Goal: Task Accomplishment & Management: Manage account settings

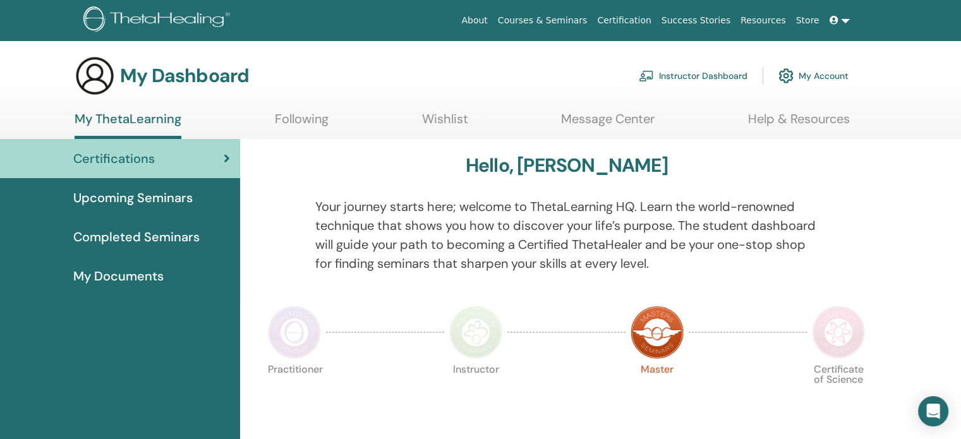
click at [688, 73] on link "Instructor Dashboard" at bounding box center [693, 76] width 109 height 28
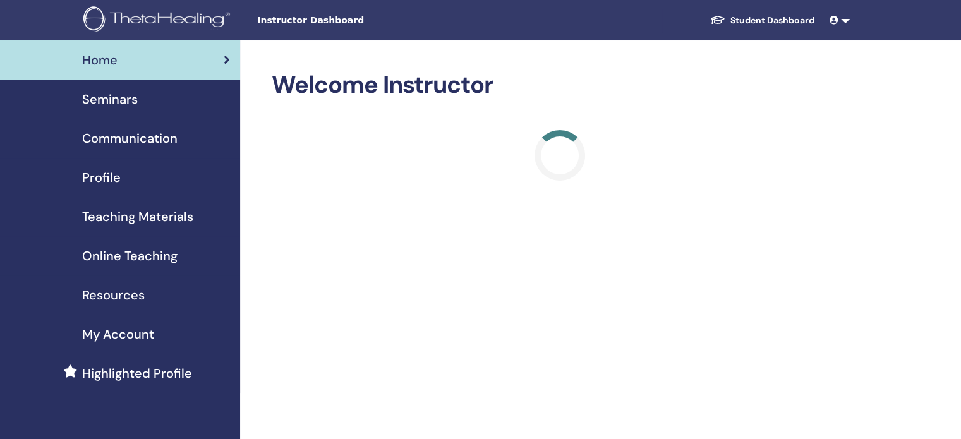
click at [102, 100] on span "Seminars" at bounding box center [110, 99] width 56 height 19
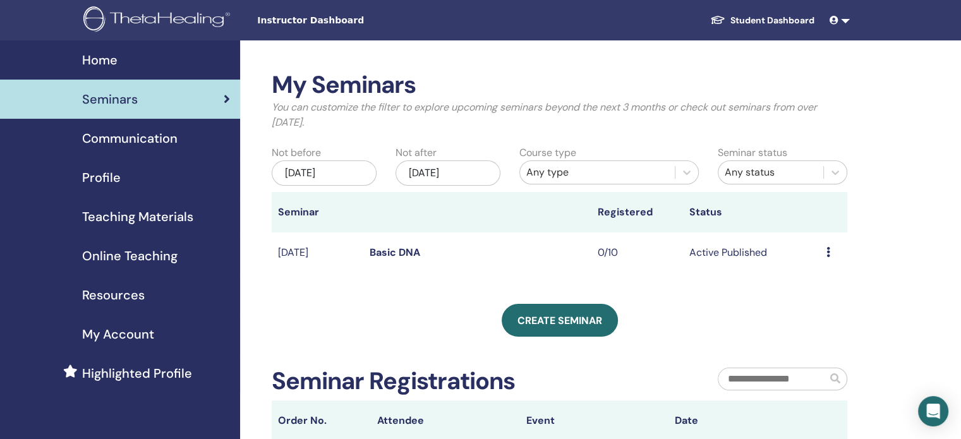
click at [382, 250] on link "Basic DNA" at bounding box center [395, 252] width 51 height 13
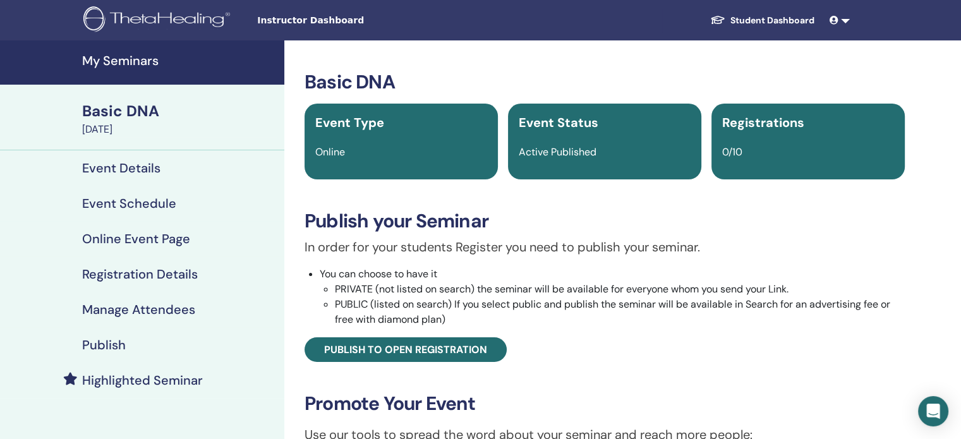
click at [113, 308] on h4 "Manage Attendees" at bounding box center [138, 309] width 113 height 15
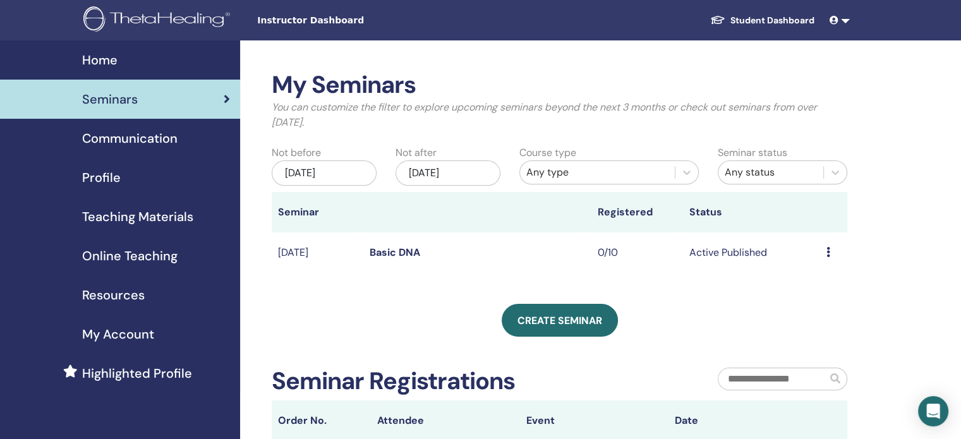
click at [403, 248] on link "Basic DNA" at bounding box center [395, 252] width 51 height 13
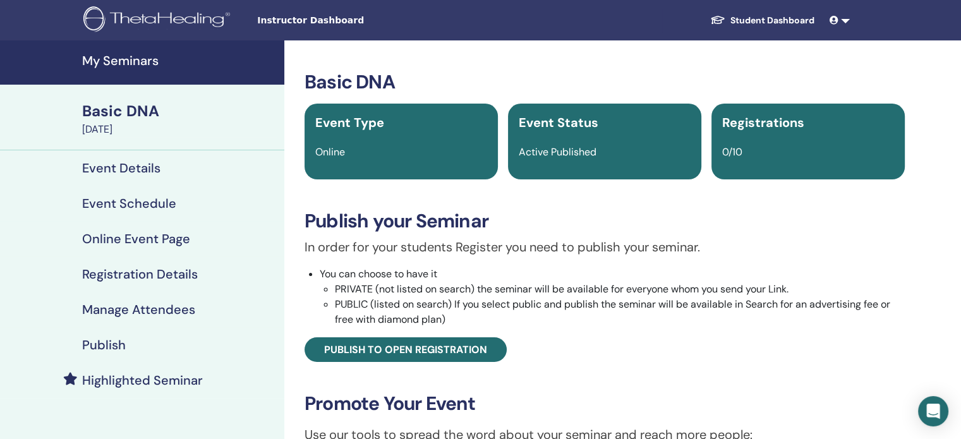
click at [133, 277] on h4 "Registration Details" at bounding box center [140, 274] width 116 height 15
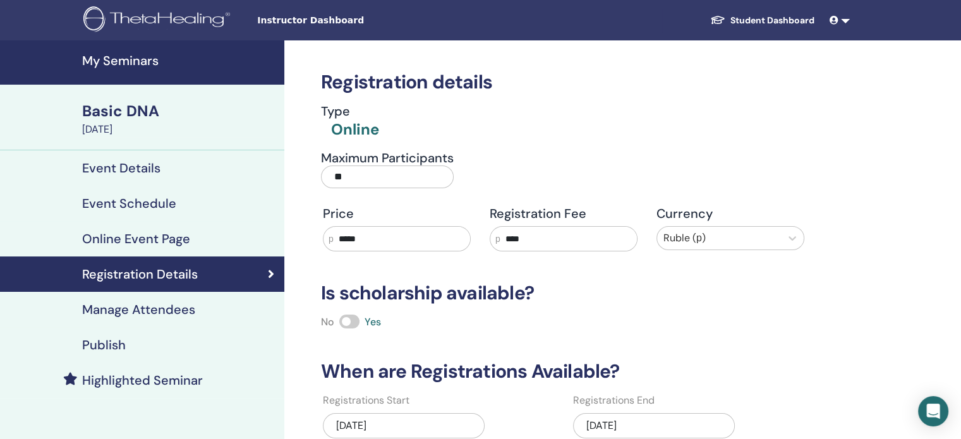
click at [108, 164] on h4 "Event Details" at bounding box center [121, 168] width 78 height 15
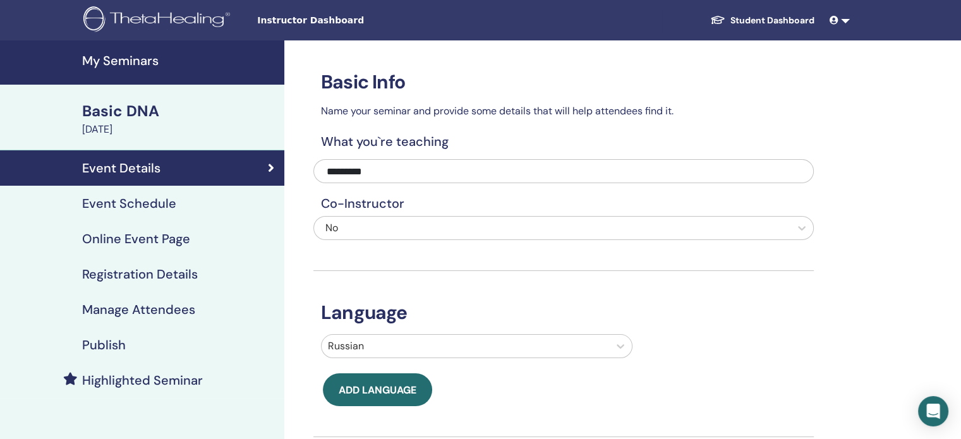
click at [124, 307] on h4 "Manage Attendees" at bounding box center [138, 309] width 113 height 15
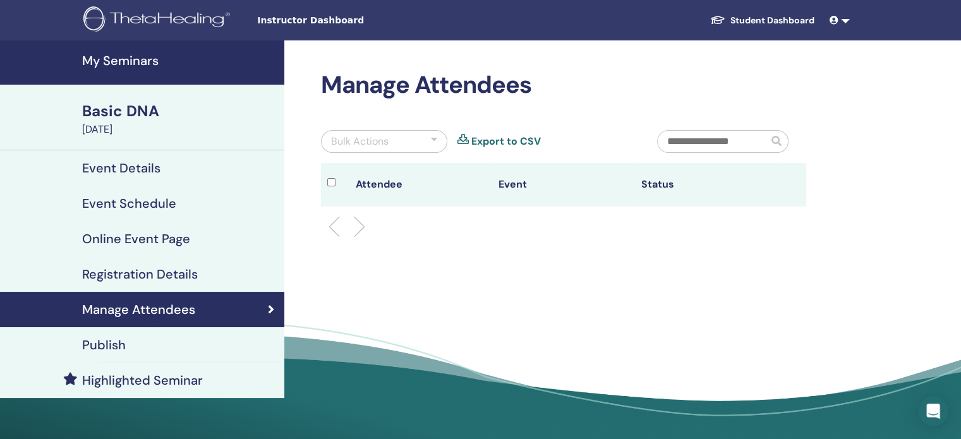
click at [99, 107] on div "Basic DNA" at bounding box center [179, 110] width 195 height 21
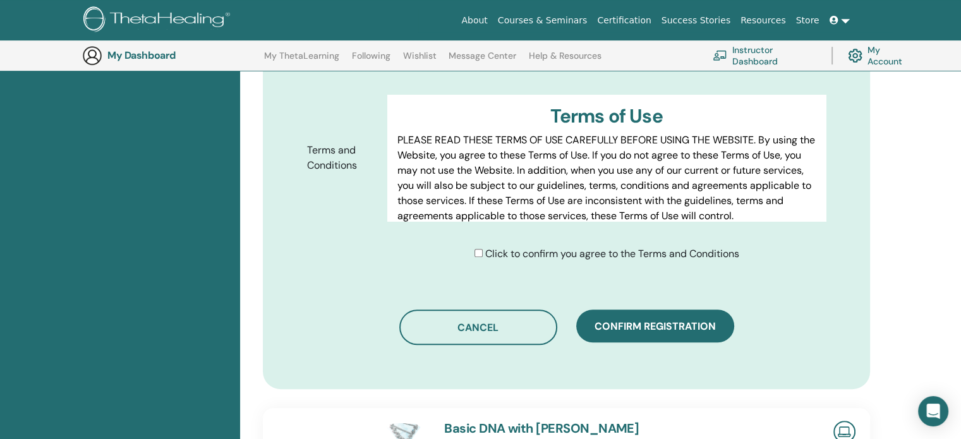
scroll to position [599, 0]
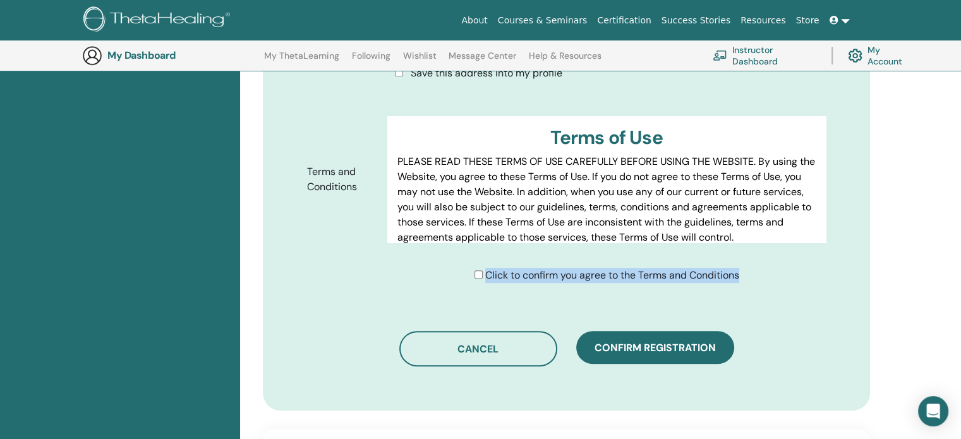
drag, startPoint x: 748, startPoint y: 260, endPoint x: 483, endPoint y: 260, distance: 265.4
click at [483, 268] on div "Click to confirm you agree to the Terms and Conditions" at bounding box center [611, 275] width 448 height 15
copy span "Click to confirm you agree to the Terms and Conditions"
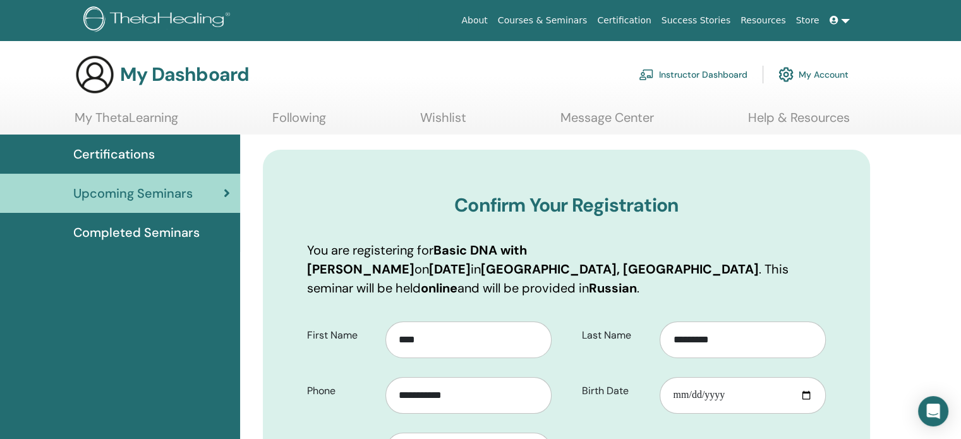
scroll to position [0, 0]
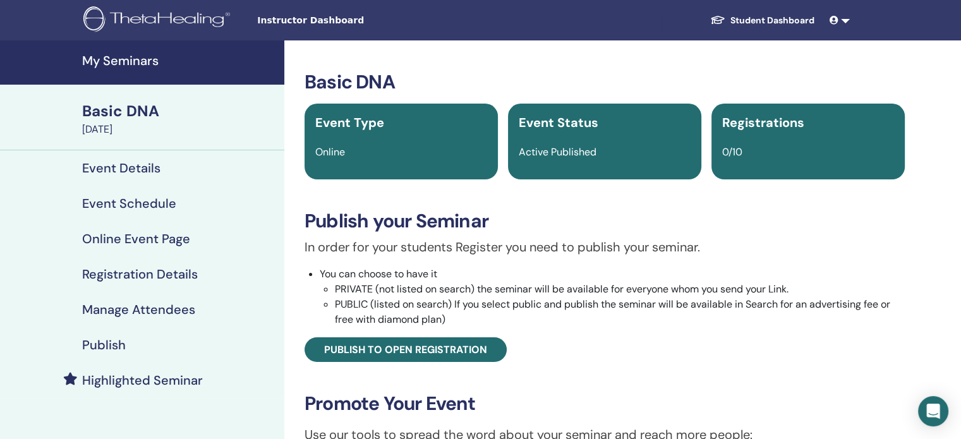
click at [325, 18] on span "Instructor Dashboard" at bounding box center [352, 20] width 190 height 13
click at [121, 166] on h4 "Event Details" at bounding box center [121, 168] width 78 height 15
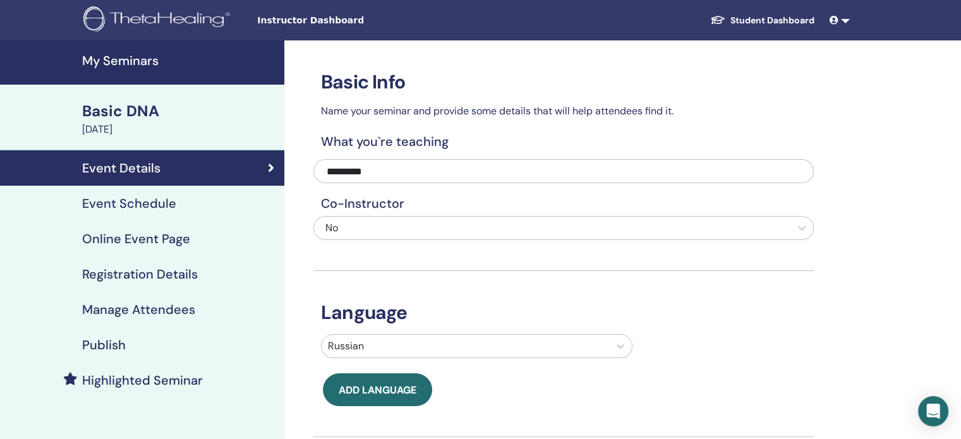
click at [109, 203] on h4 "Event Schedule" at bounding box center [129, 203] width 94 height 15
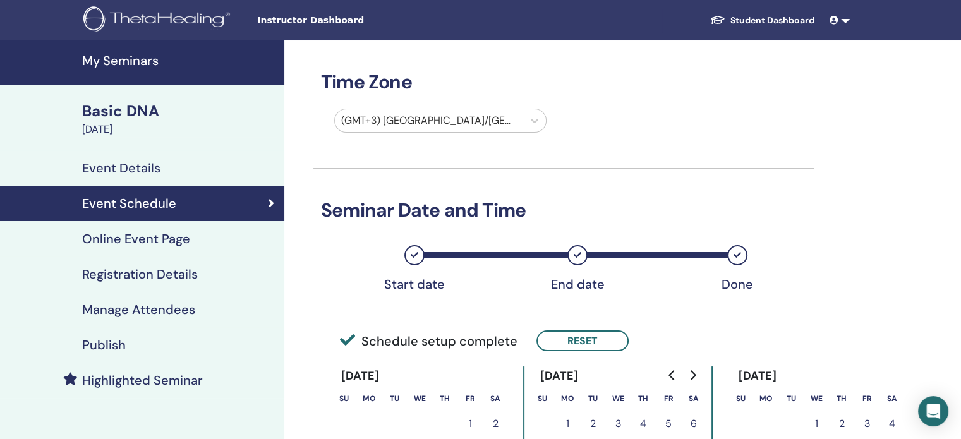
click at [306, 20] on span "Instructor Dashboard" at bounding box center [352, 20] width 190 height 13
click at [119, 58] on h4 "My Seminars" at bounding box center [179, 60] width 195 height 15
